Goal: Information Seeking & Learning: Learn about a topic

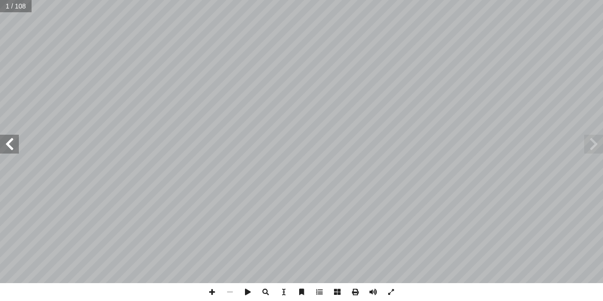
click at [7, 143] on span at bounding box center [9, 144] width 19 height 19
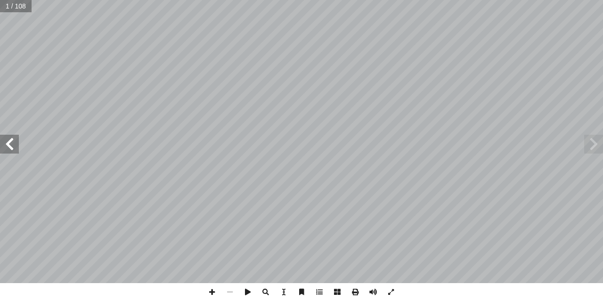
click at [7, 143] on span at bounding box center [9, 144] width 19 height 19
click at [8, 144] on span at bounding box center [9, 144] width 19 height 19
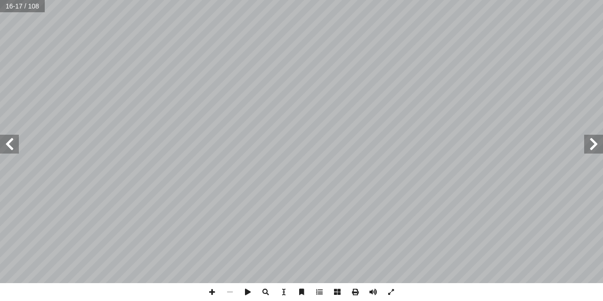
click at [8, 145] on span at bounding box center [9, 144] width 19 height 19
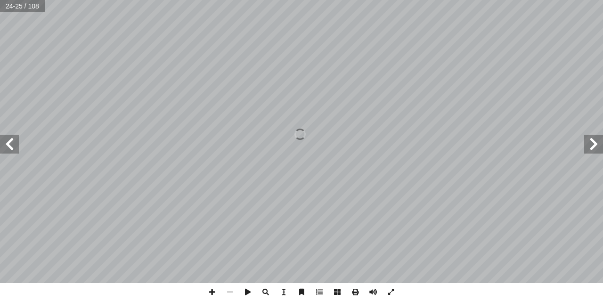
click at [8, 145] on span at bounding box center [9, 144] width 19 height 19
click at [8, 147] on span at bounding box center [9, 144] width 19 height 19
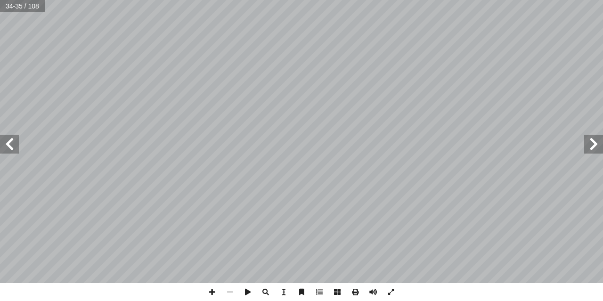
click at [16, 143] on span at bounding box center [9, 144] width 19 height 19
click at [15, 151] on span at bounding box center [9, 144] width 19 height 19
click at [208, 291] on span at bounding box center [212, 292] width 18 height 18
click at [0, 142] on span at bounding box center [9, 144] width 19 height 19
click at [2, 143] on div "34 ٍ م َ ه َ بن ُ ل ُ ك آ ا ُ ت ْ أ ا َ د َ ب َ ف ، ً ذيذا َ ها ل ُ م ْ ع َ ط َ…" at bounding box center [301, 141] width 603 height 283
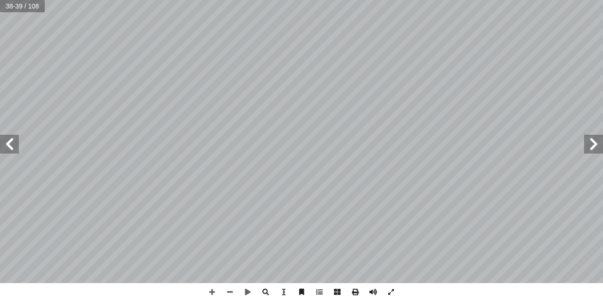
click at [10, 287] on div "34 ٍ م َ ه َ بن ُ ل ُ ك آ ا ُ ت ْ أ ا َ د َ ب َ ف ، ً ذيذا َ ها ل ُ م ْ ع َ ط َ…" at bounding box center [301, 150] width 603 height 301
